Goal: Navigation & Orientation: Understand site structure

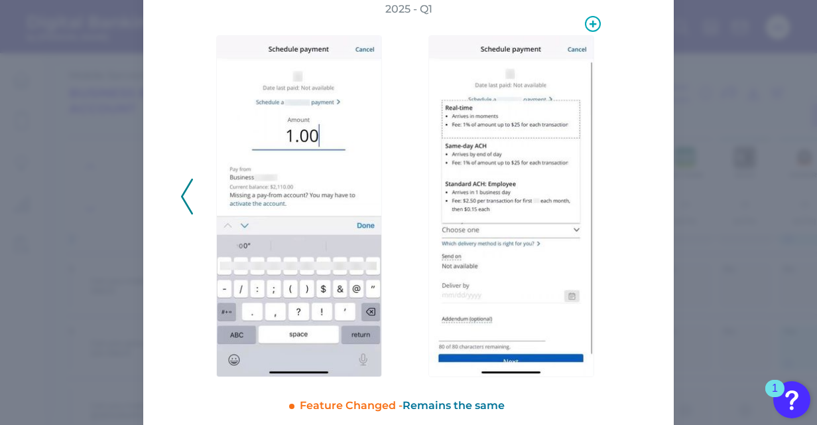
scroll to position [109, 0]
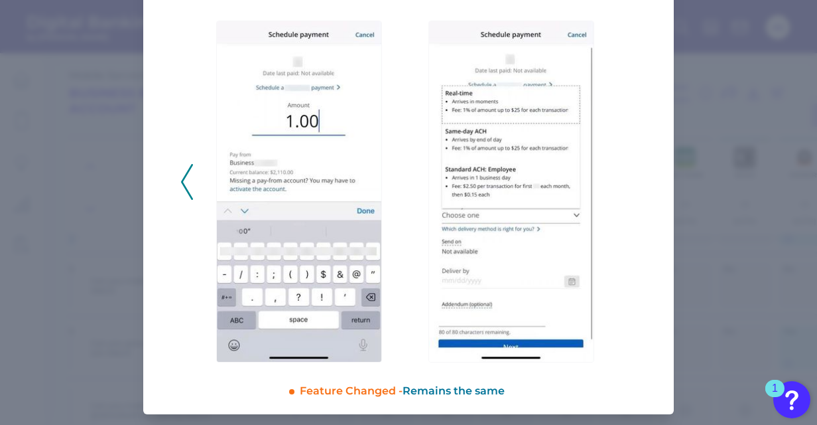
click at [184, 179] on icon at bounding box center [187, 182] width 12 height 36
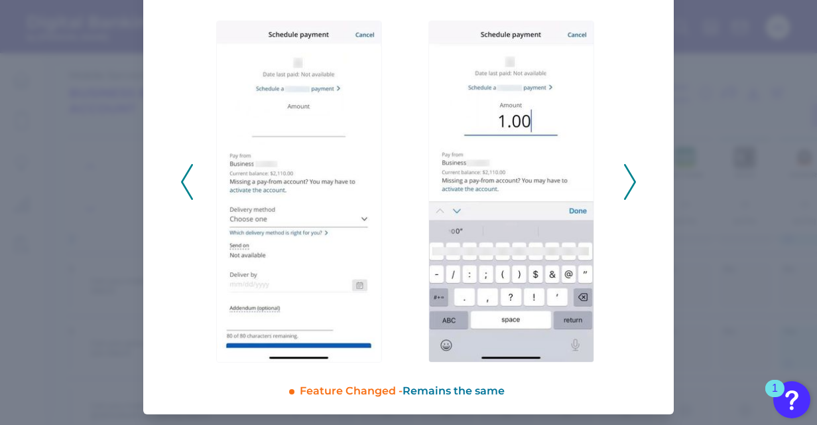
click at [184, 179] on icon at bounding box center [187, 182] width 12 height 36
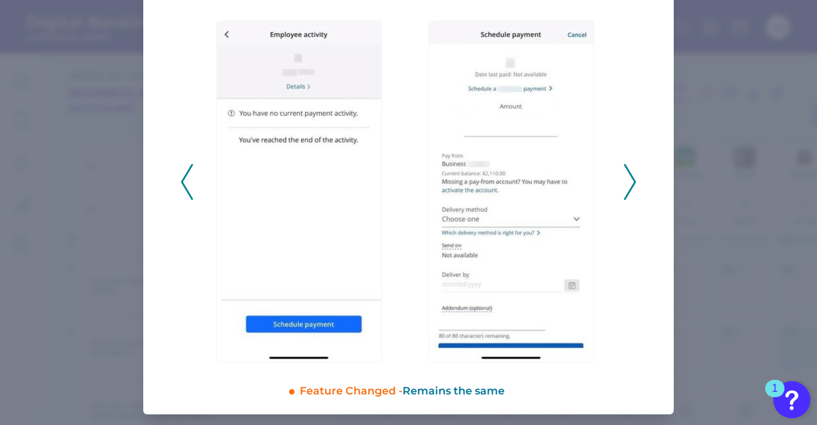
click at [184, 179] on icon at bounding box center [187, 182] width 12 height 36
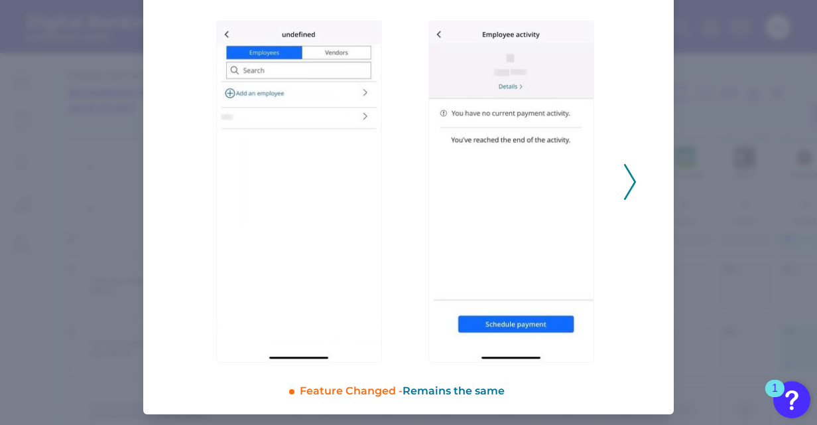
click at [631, 178] on icon at bounding box center [630, 182] width 12 height 36
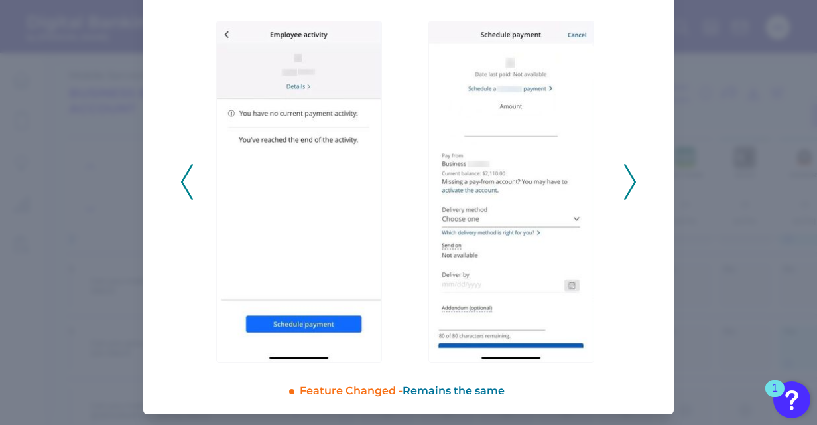
click at [631, 178] on icon at bounding box center [630, 182] width 12 height 36
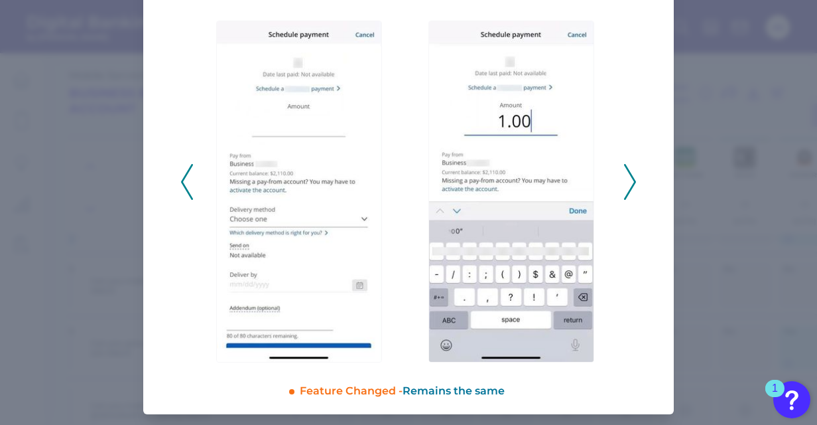
click at [631, 178] on icon at bounding box center [630, 182] width 12 height 36
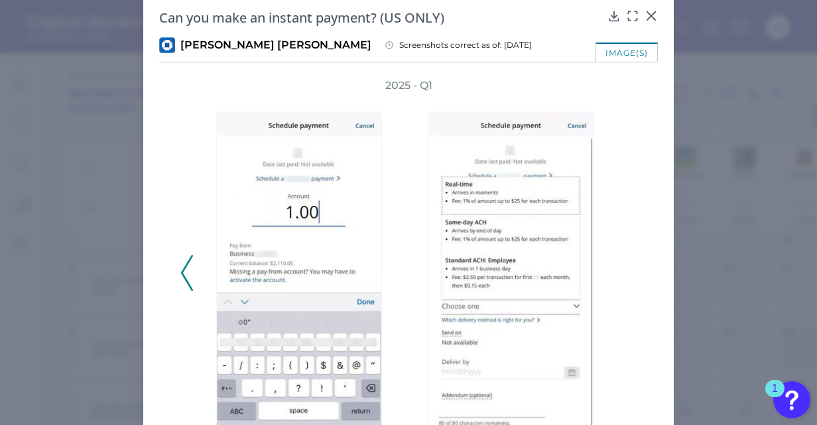
scroll to position [0, 0]
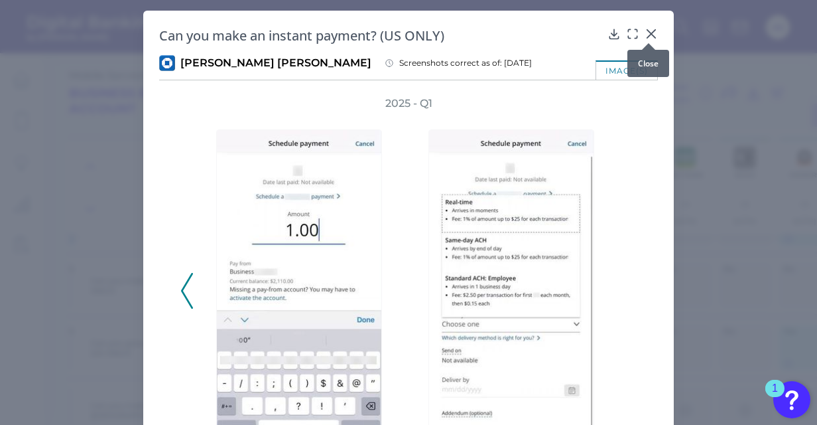
click at [648, 33] on icon at bounding box center [651, 34] width 8 height 8
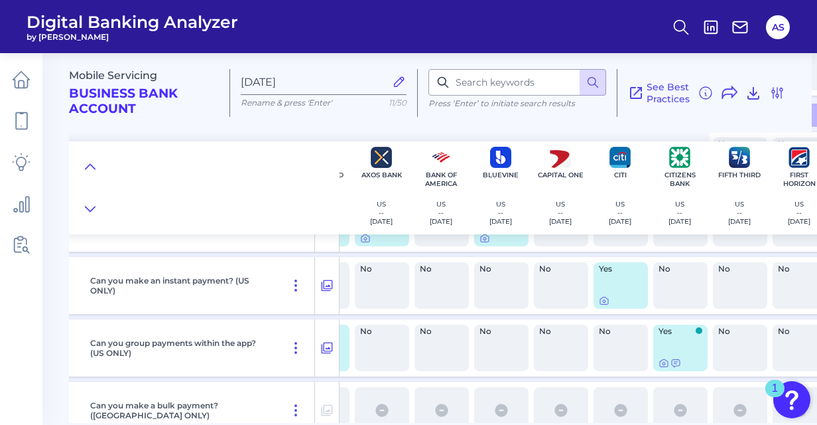
scroll to position [796, 123]
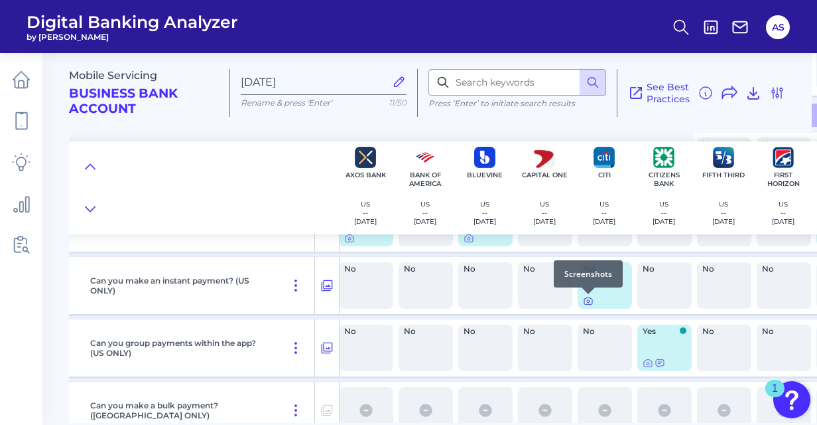
click at [589, 301] on icon at bounding box center [588, 300] width 11 height 11
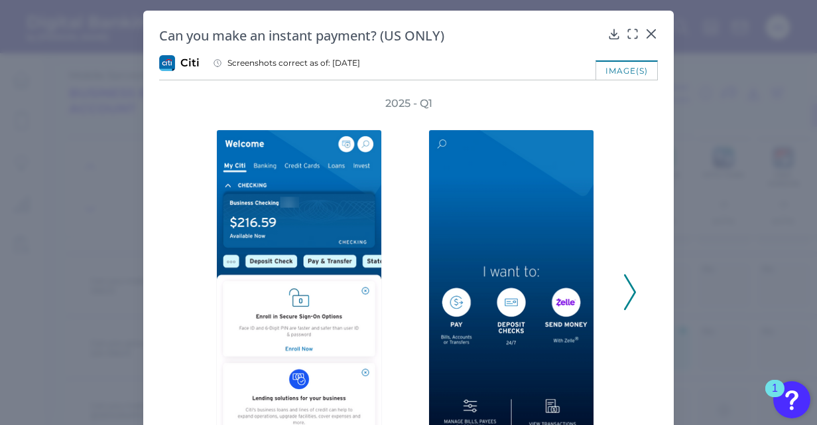
click at [628, 293] on icon at bounding box center [630, 292] width 12 height 36
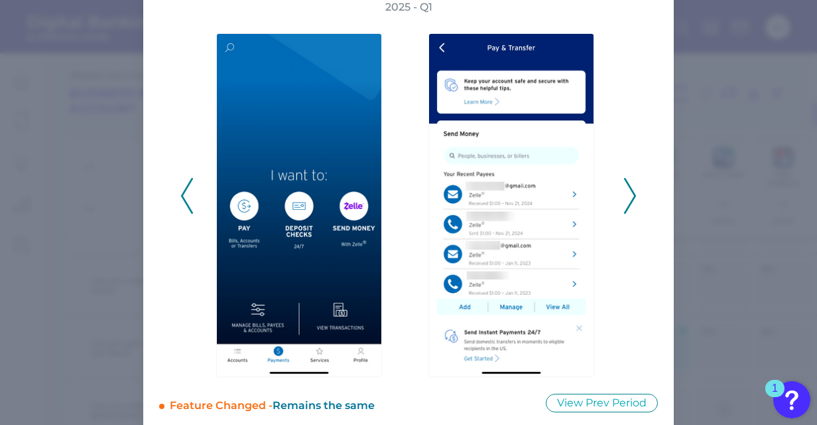
scroll to position [110, 0]
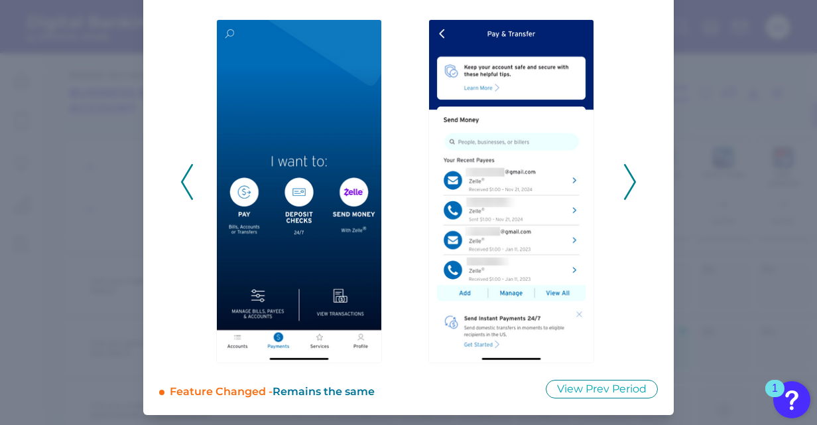
click at [626, 180] on icon at bounding box center [630, 182] width 12 height 36
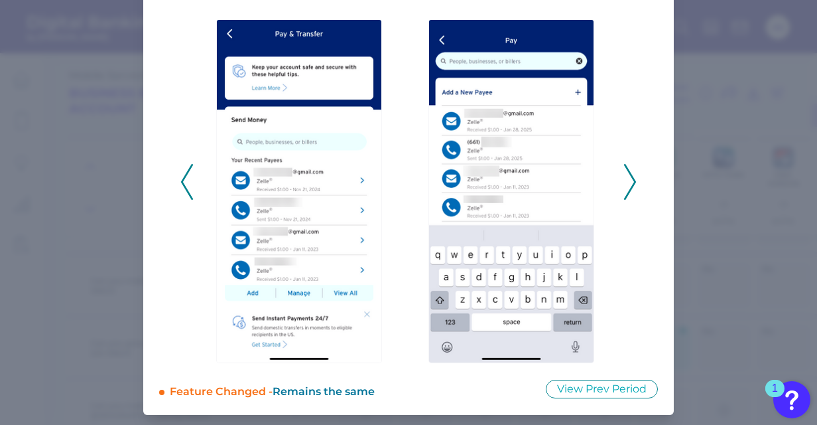
click at [626, 180] on icon at bounding box center [630, 182] width 12 height 36
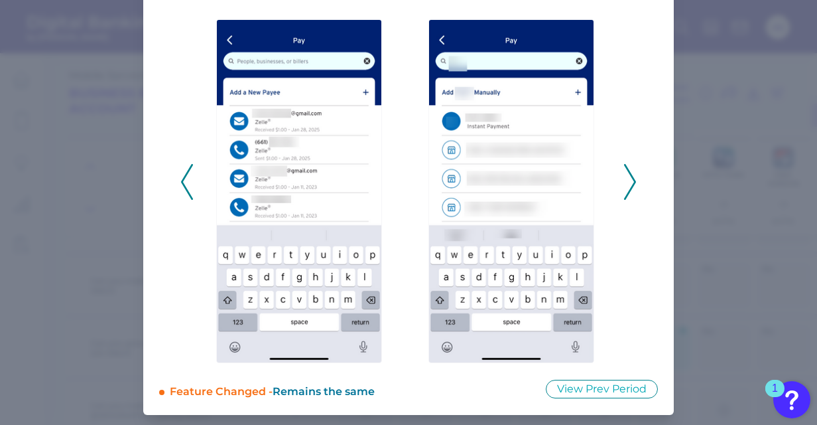
click at [626, 180] on icon at bounding box center [630, 182] width 12 height 36
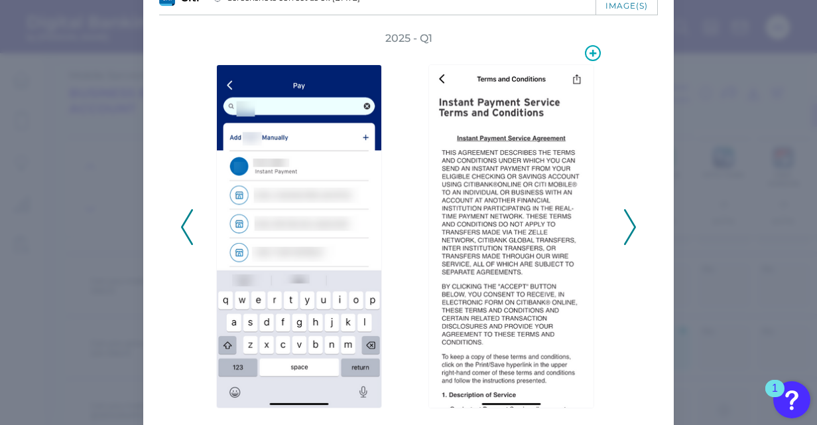
scroll to position [44, 0]
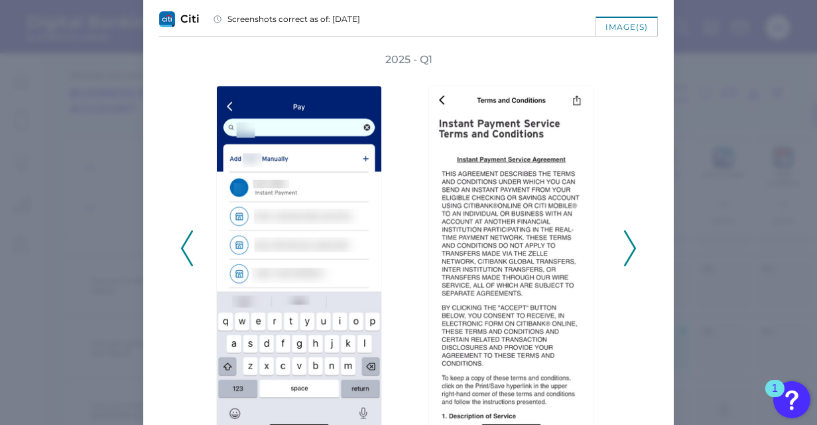
click at [624, 260] on icon at bounding box center [630, 248] width 12 height 36
